Goal: Task Accomplishment & Management: Use online tool/utility

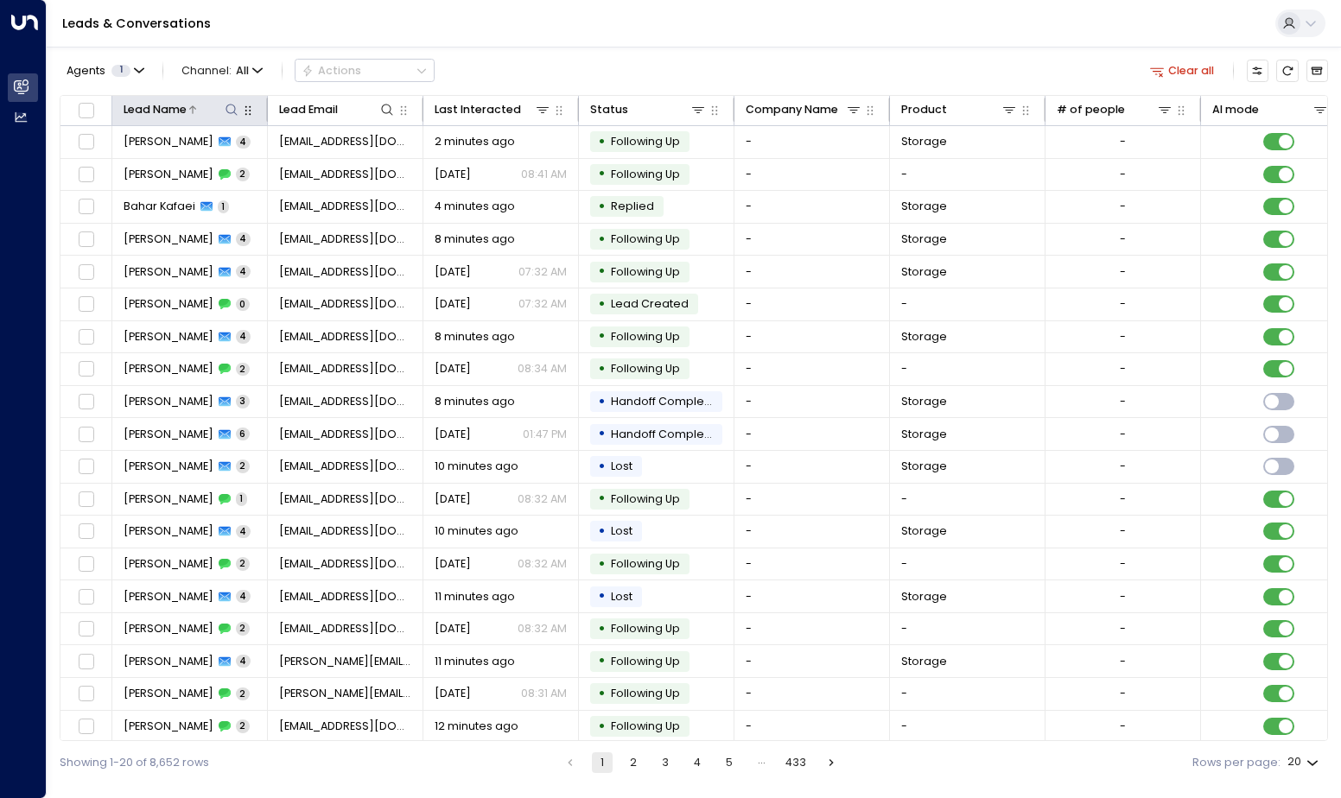
click at [233, 109] on icon at bounding box center [232, 110] width 14 height 14
click at [239, 167] on input "text" at bounding box center [231, 167] width 214 height 30
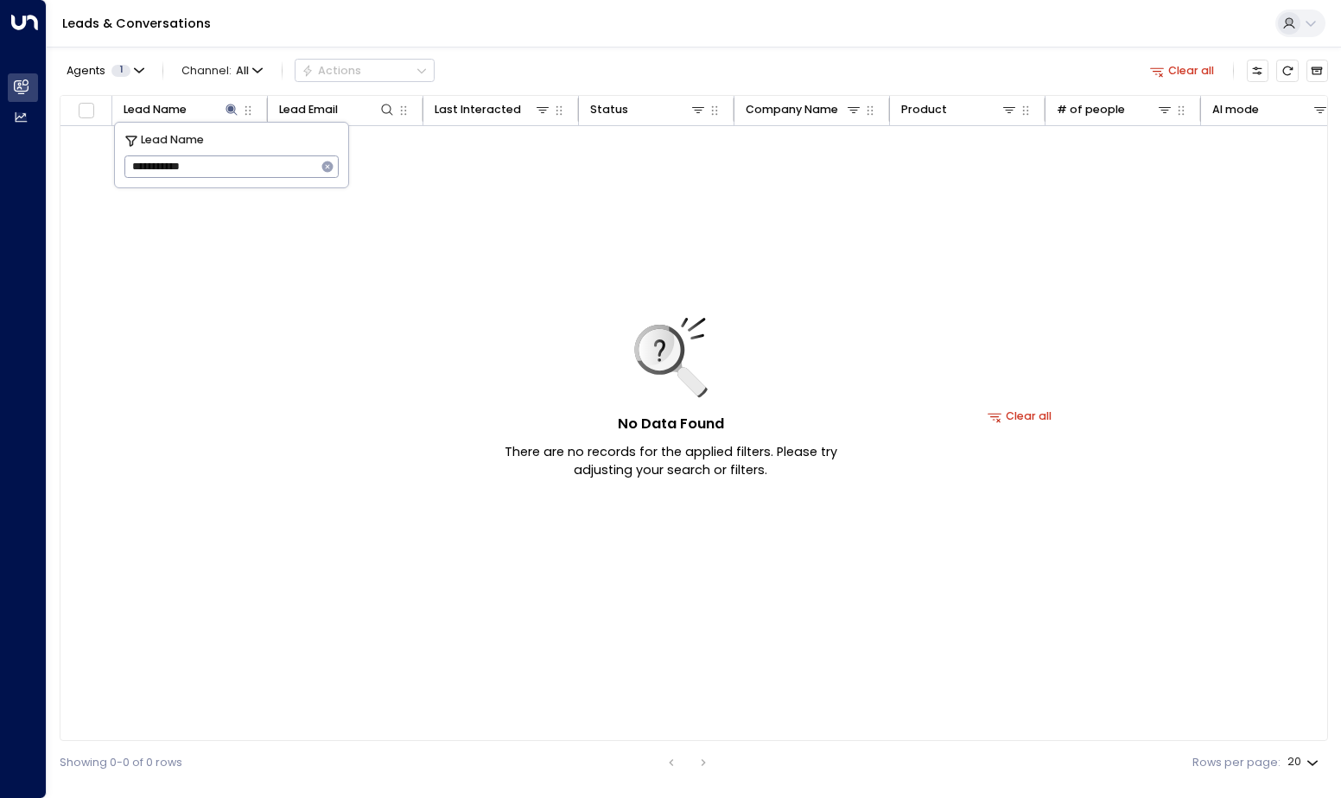
drag, startPoint x: 259, startPoint y: 169, endPoint x: 0, endPoint y: 175, distance: 259.3
click at [0, 175] on html "**********" at bounding box center [670, 392] width 1341 height 785
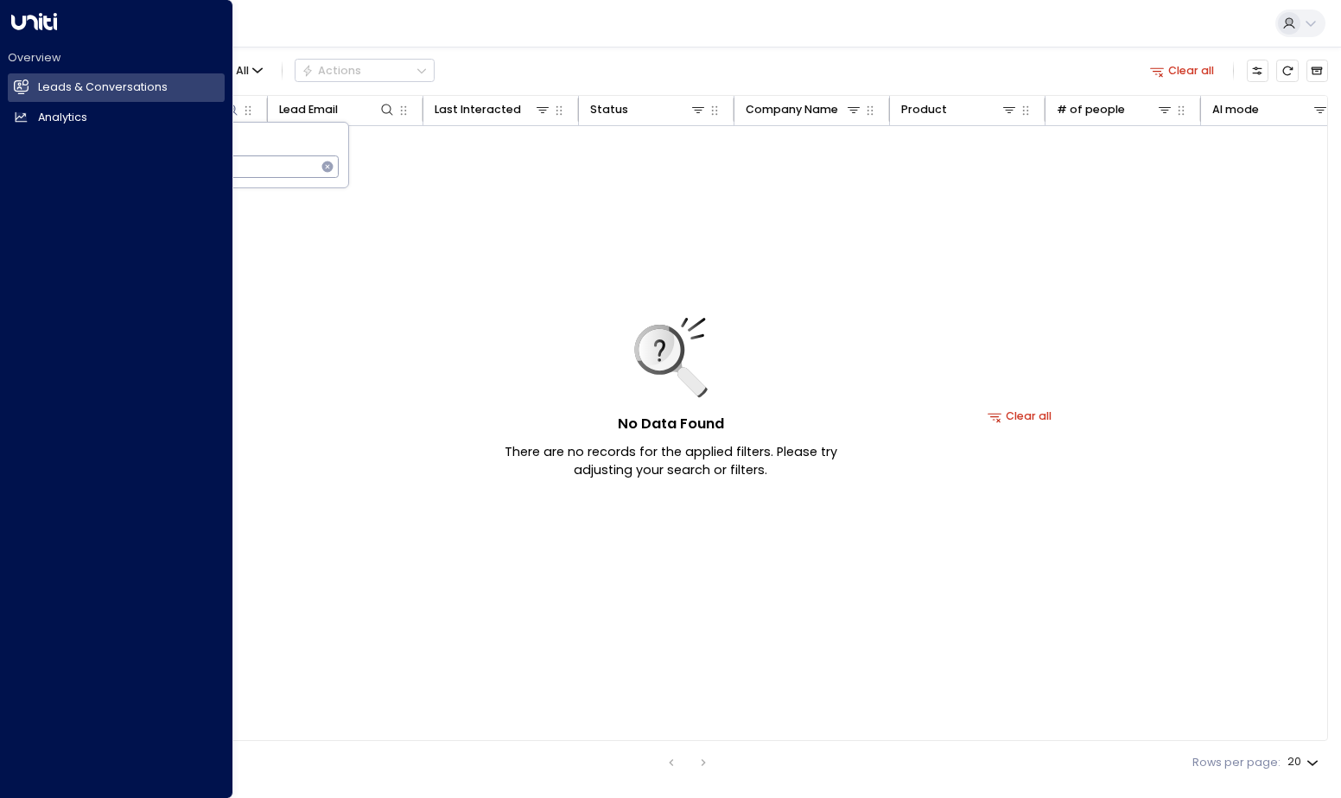
paste input "text"
type input "**********"
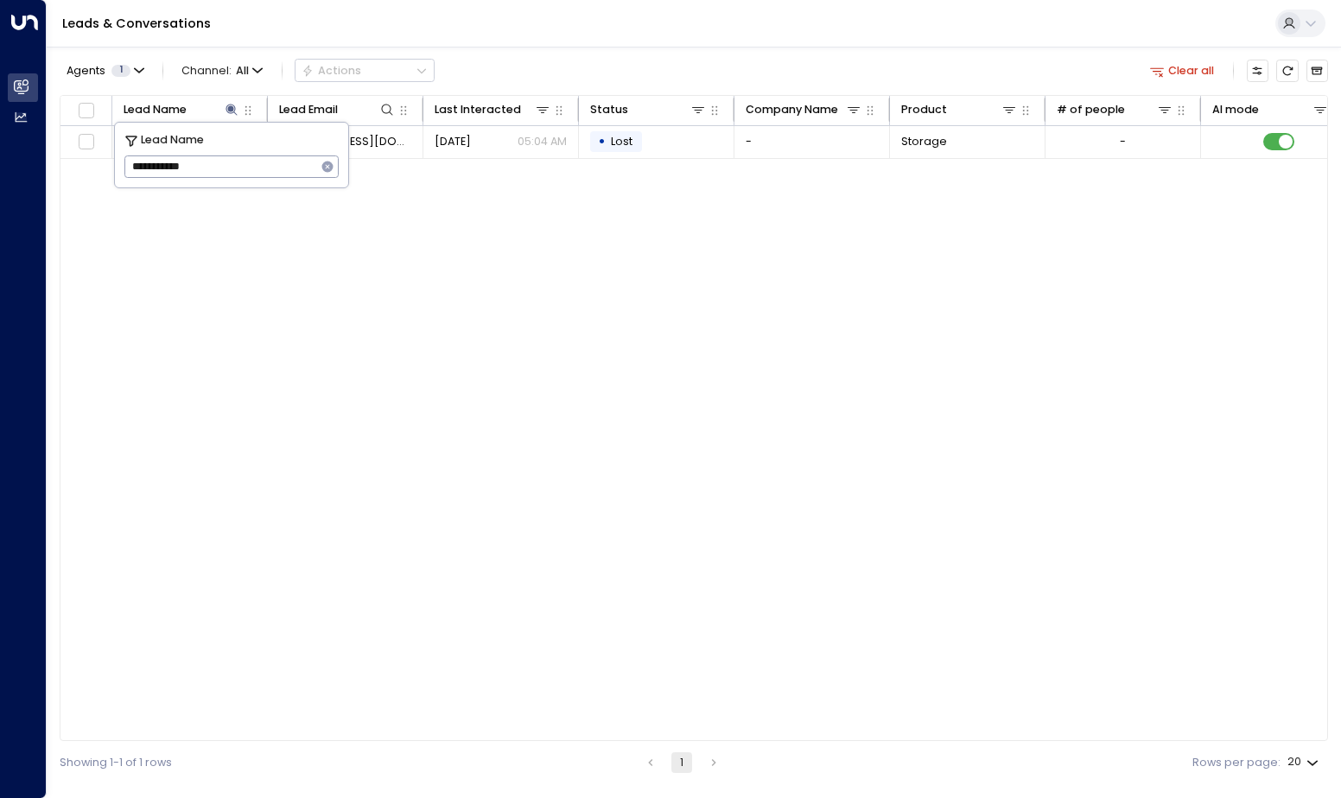
click at [424, 321] on div "Lead Name Lead Email Last Interacted Status Company Name Product # of people AI…" at bounding box center [694, 418] width 1268 height 647
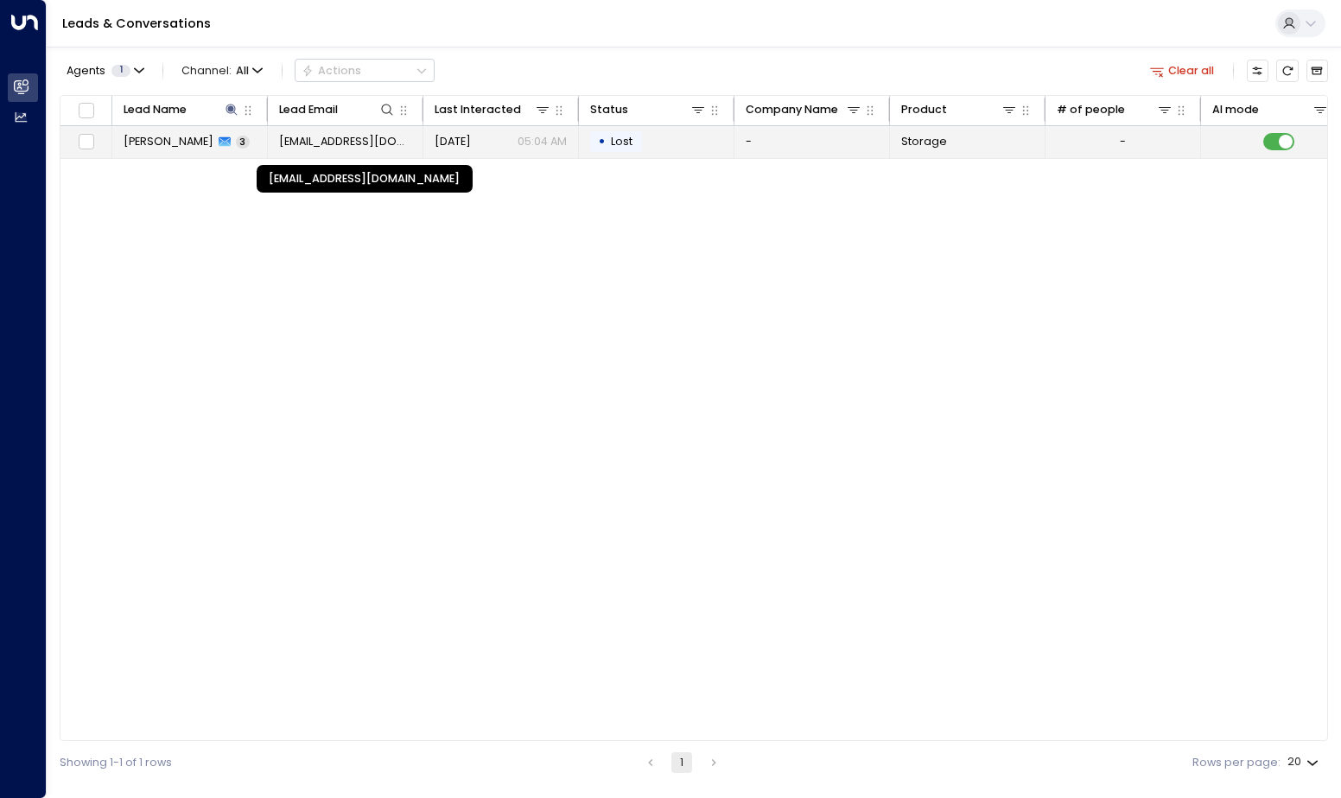
click at [295, 135] on span "[EMAIL_ADDRESS][DOMAIN_NAME]" at bounding box center [345, 142] width 133 height 16
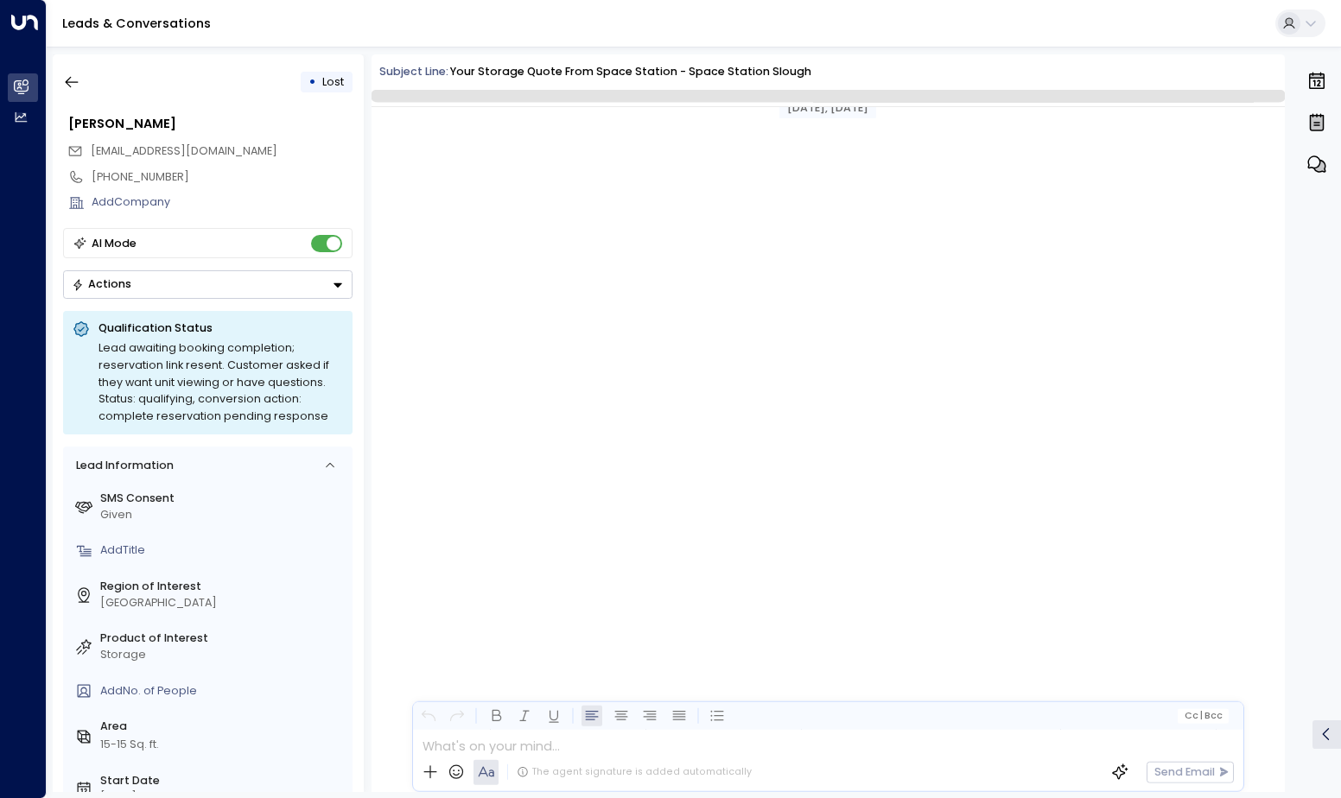
scroll to position [1369, 0]
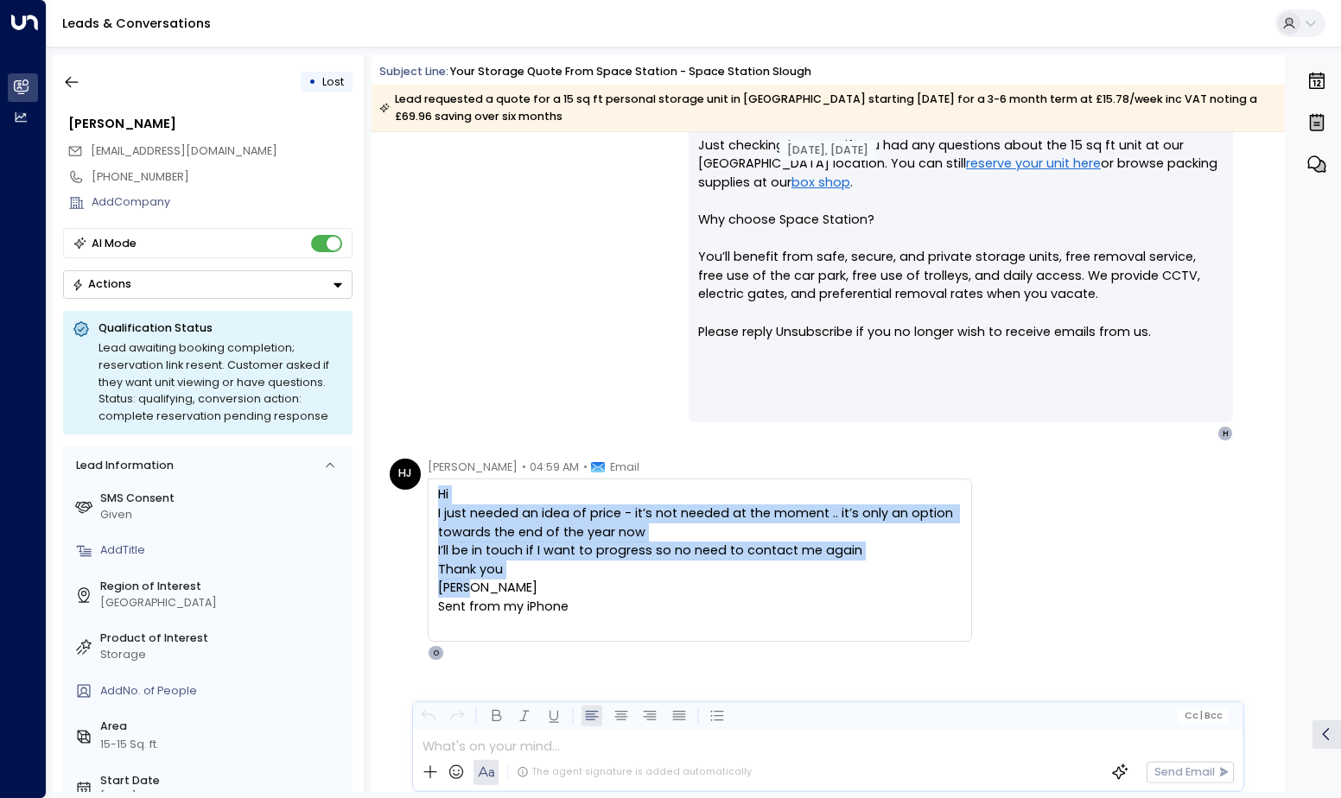
drag, startPoint x: 510, startPoint y: 588, endPoint x: 433, endPoint y: 488, distance: 126.3
click at [433, 488] on div "Hi I just needed an idea of price - it’s not needed at the moment .. it’s only …" at bounding box center [700, 560] width 544 height 163
copy div "Hi I just needed an idea of price - it’s not needed at the moment .. it’s only …"
